Goal: Task Accomplishment & Management: Use online tool/utility

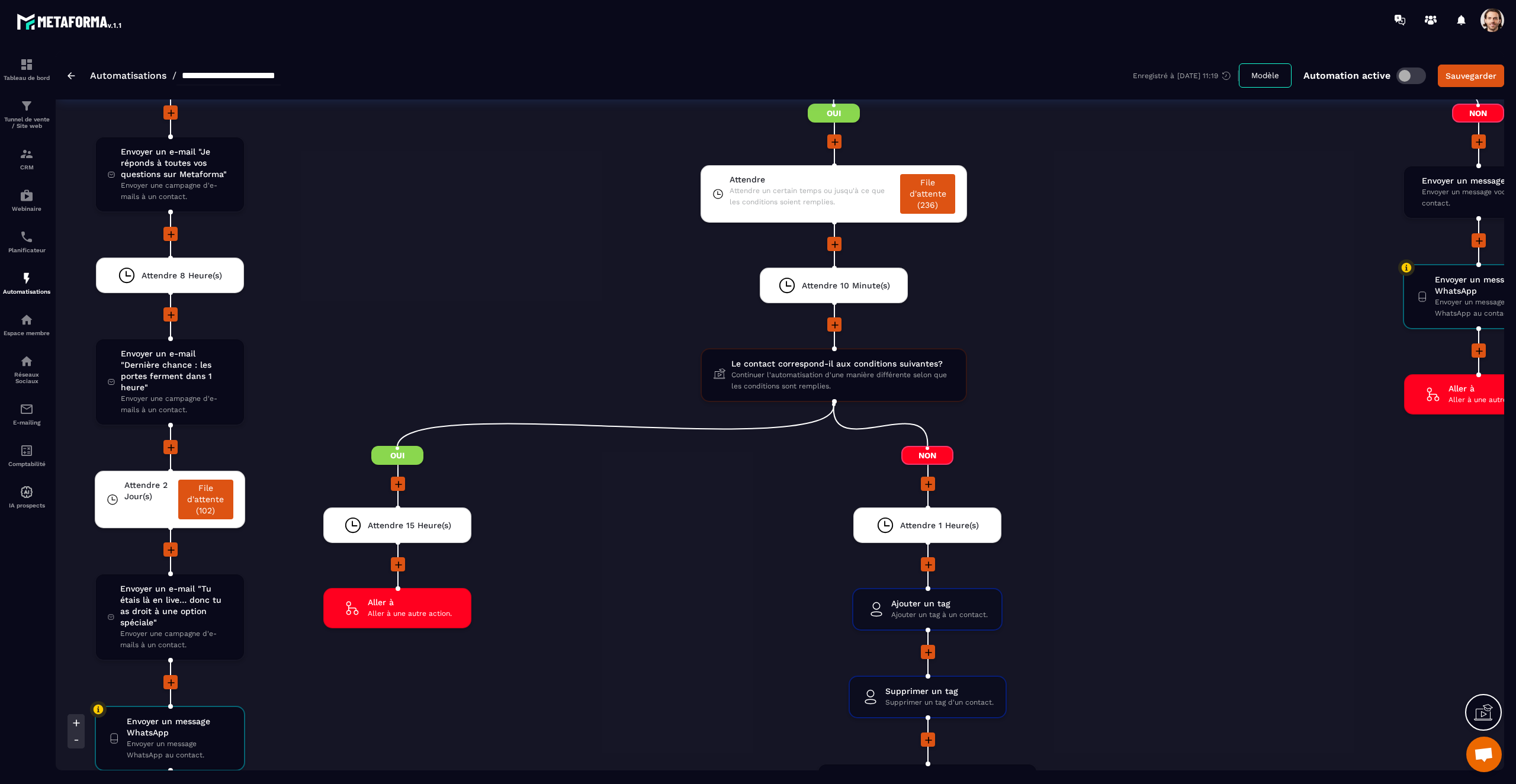
scroll to position [3188, 0]
